Goal: Task Accomplishment & Management: Manage account settings

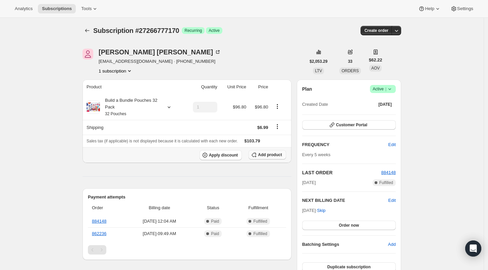
click at [262, 158] on button "Add product" at bounding box center [266, 154] width 37 height 9
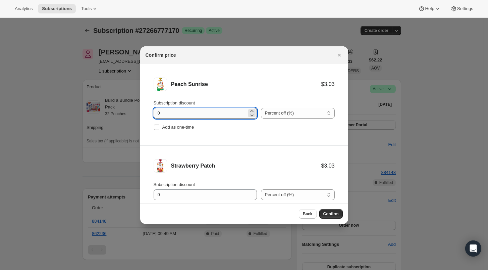
click at [157, 113] on input "0" at bounding box center [200, 113] width 93 height 11
type input "100"
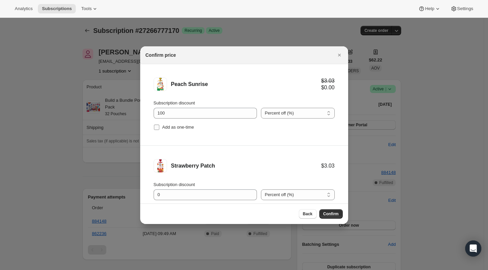
click at [158, 127] on input "Add as one-time" at bounding box center [156, 126] width 5 height 5
checkbox input "true"
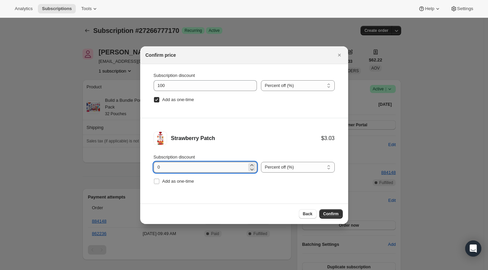
click at [156, 165] on input "0" at bounding box center [200, 167] width 93 height 11
type input "100"
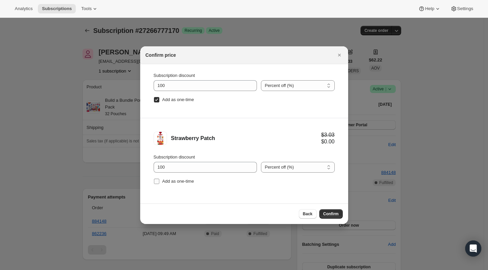
click at [158, 179] on input "Add as one-time" at bounding box center [156, 180] width 5 height 5
checkbox input "true"
click at [328, 213] on span "Confirm" at bounding box center [330, 213] width 15 height 5
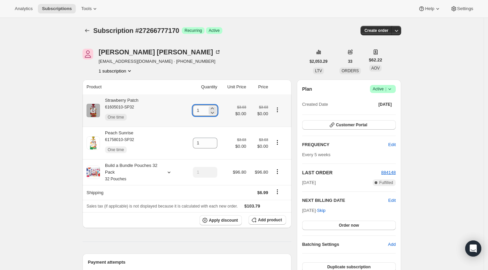
drag, startPoint x: 201, startPoint y: 112, endPoint x: 195, endPoint y: 112, distance: 6.0
click at [195, 112] on input "1" at bounding box center [200, 110] width 14 height 11
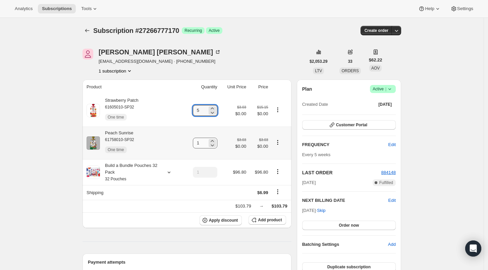
type input "5"
drag, startPoint x: 205, startPoint y: 144, endPoint x: 195, endPoint y: 143, distance: 9.4
click at [195, 143] on input "1" at bounding box center [200, 142] width 14 height 11
type input "5"
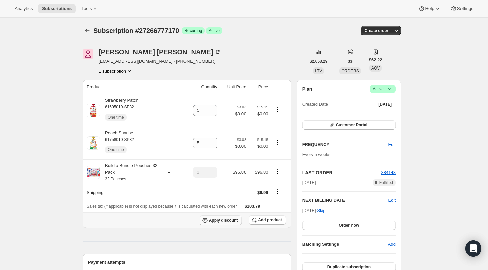
click at [208, 221] on icon "button" at bounding box center [204, 220] width 7 height 7
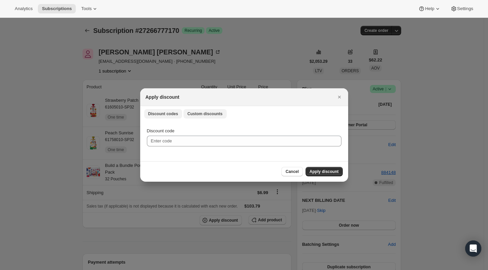
click at [212, 114] on span "Custom discounts" at bounding box center [204, 113] width 35 height 5
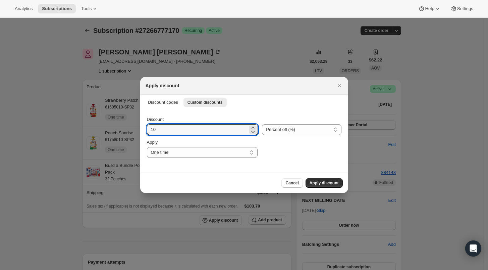
drag, startPoint x: 167, startPoint y: 130, endPoint x: 146, endPoint y: 129, distance: 20.8
click at [146, 129] on div "Discount 10 Percent off (%) Amount off ($) Percent off (%) Apply One time Speci…" at bounding box center [244, 140] width 208 height 63
type input "15"
click at [321, 179] on button "Apply discount" at bounding box center [323, 182] width 37 height 9
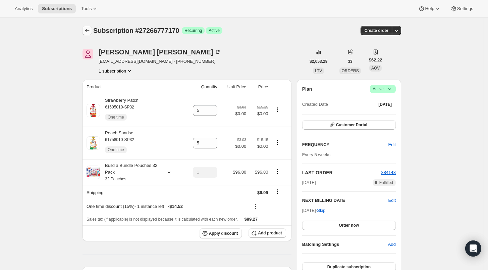
click at [91, 30] on icon "Subscriptions" at bounding box center [87, 30] width 7 height 7
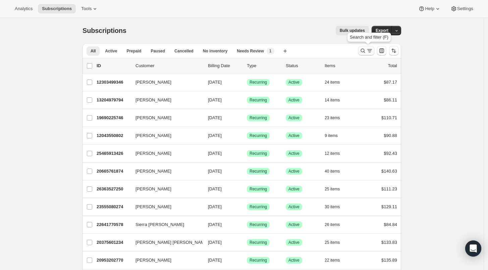
click at [365, 51] on icon "Search and filter results" at bounding box center [363, 51] width 4 height 4
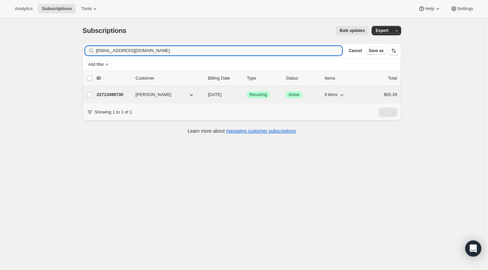
type input "ksfin@sbcglobal.net"
click at [121, 94] on p "22713499730" at bounding box center [114, 94] width 34 height 7
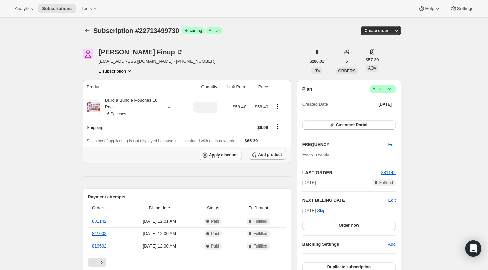
click at [268, 154] on span "Add product" at bounding box center [270, 154] width 24 height 5
click at [266, 154] on span "Add product" at bounding box center [270, 154] width 24 height 5
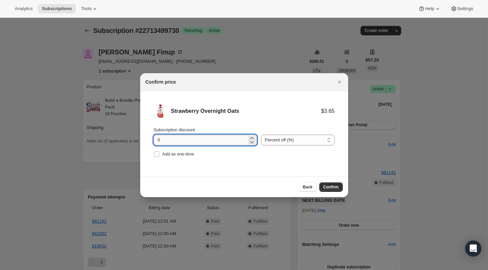
click at [156, 141] on input "0" at bounding box center [200, 139] width 93 height 11
type input "100"
click at [159, 155] on span ":r17n:" at bounding box center [157, 154] width 6 height 6
click at [159, 155] on input "Add as one-time" at bounding box center [156, 153] width 5 height 5
checkbox input "true"
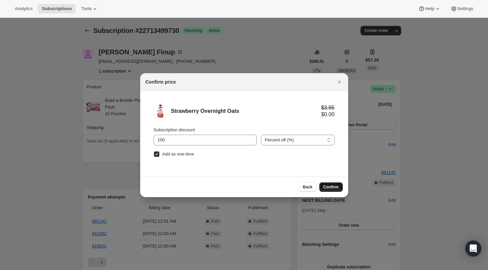
click at [326, 186] on span "Confirm" at bounding box center [330, 186] width 15 height 5
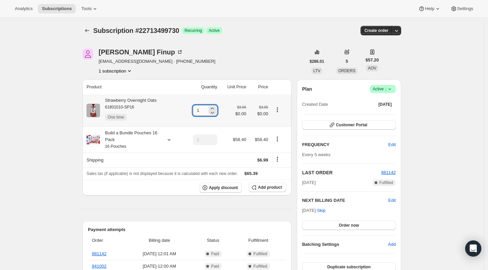
drag, startPoint x: 202, startPoint y: 109, endPoint x: 196, endPoint y: 108, distance: 6.8
click at [196, 108] on input "1" at bounding box center [200, 110] width 14 height 11
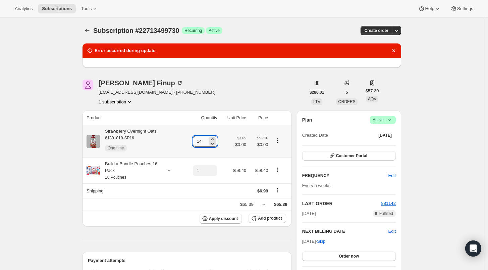
drag, startPoint x: 204, startPoint y: 140, endPoint x: 196, endPoint y: 140, distance: 8.1
click at [196, 140] on input "14" at bounding box center [200, 141] width 14 height 11
type input "4"
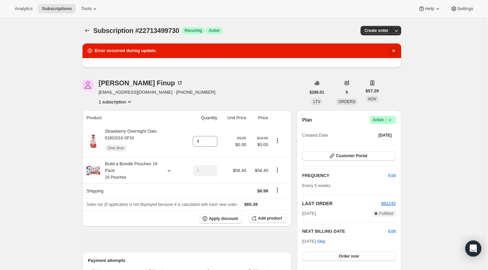
click at [395, 50] on icon "Dismiss notification" at bounding box center [393, 50] width 3 height 3
